Goal: Information Seeking & Learning: Understand process/instructions

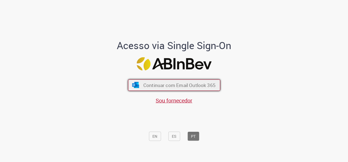
click at [203, 88] on span "Continuar com Email Outlook 365" at bounding box center [179, 85] width 72 height 6
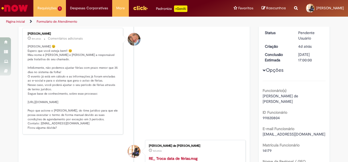
scroll to position [73, 0]
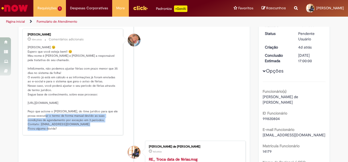
drag, startPoint x: 47, startPoint y: 115, endPoint x: 83, endPoint y: 124, distance: 36.8
click at [83, 124] on p "Olá Danilo 😉 Espero que você esteja bem!! 😊 Meu nome é Jacqueline e serei a res…" at bounding box center [73, 88] width 91 height 86
drag, startPoint x: 37, startPoint y: 127, endPoint x: 77, endPoint y: 128, distance: 39.4
click at [77, 128] on p "Olá Danilo 😉 Espero que você esteja bem!! 😊 Meu nome é Jacqueline e serei a res…" at bounding box center [73, 88] width 91 height 86
copy p "814733@ambev.com.br F"
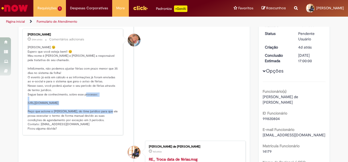
drag, startPoint x: 26, startPoint y: 102, endPoint x: 105, endPoint y: 107, distance: 79.5
click at [105, 107] on p "Olá Danilo 😉 Espero que você esteja bem!! 😊 Meu nome é Jacqueline e serei a res…" at bounding box center [73, 88] width 91 height 86
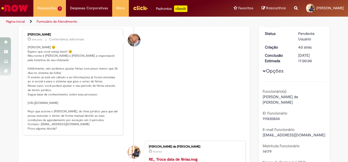
click at [25, 102] on div "Jacqueline Andrade Galani 24m atrás 24 minutos atrás Comentários adicionais Olá…" at bounding box center [72, 82] width 97 height 104
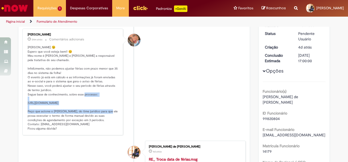
drag, startPoint x: 25, startPoint y: 102, endPoint x: 106, endPoint y: 107, distance: 81.1
click at [106, 107] on p "Olá Danilo 😉 Espero que você esteja bem!! 😊 Meu nome é Jacqueline e serei a res…" at bounding box center [73, 88] width 91 height 86
copy p "tps://ambev.service-now.com/ambevnow?id=kb_article&sys_id=646b2fdd1bea41d01a4ab…"
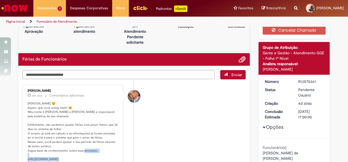
scroll to position [0, 0]
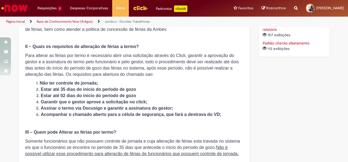
scroll to position [302, 0]
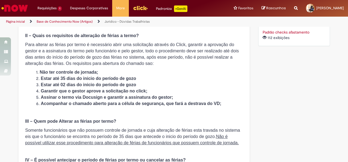
click at [237, 96] on li "Assinar o termo via Docusign e garantir a assinatura do gestor;" at bounding box center [139, 98] width 207 height 6
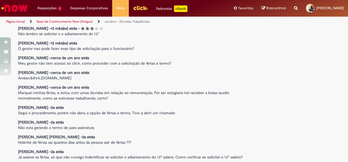
scroll to position [2466, 0]
